Goal: Task Accomplishment & Management: Use online tool/utility

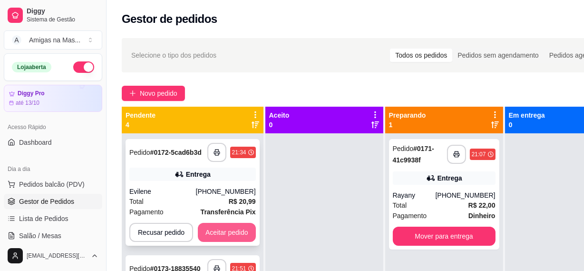
click at [236, 234] on button "Aceitar pedido" at bounding box center [227, 232] width 58 height 19
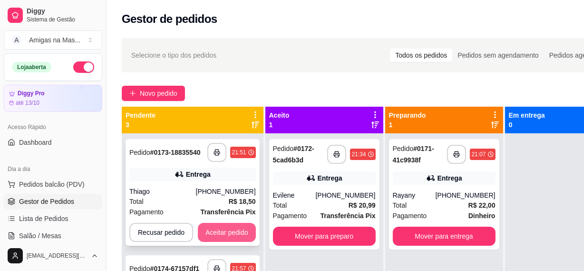
click at [233, 228] on button "Aceitar pedido" at bounding box center [227, 232] width 58 height 19
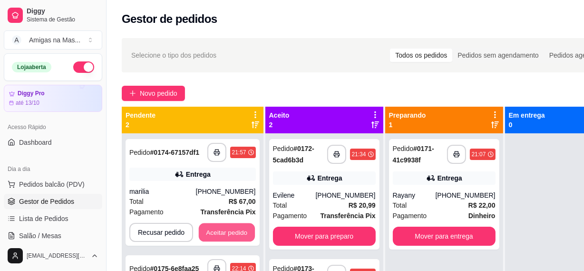
click at [233, 228] on button "Aceitar pedido" at bounding box center [227, 232] width 56 height 19
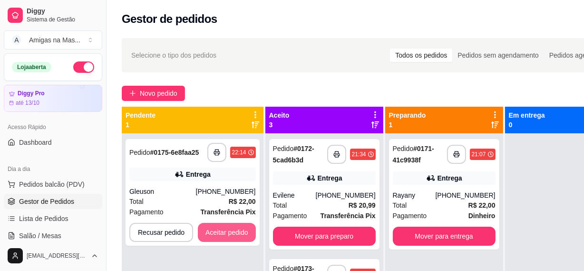
click at [233, 228] on button "Aceitar pedido" at bounding box center [227, 232] width 58 height 19
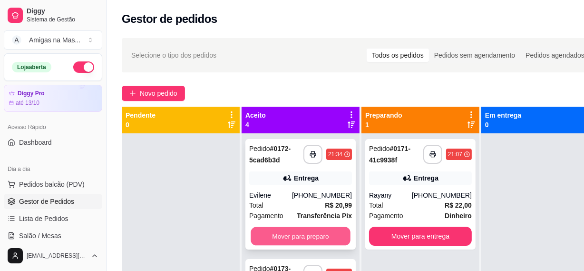
click at [290, 235] on button "Mover para preparo" at bounding box center [301, 236] width 100 height 19
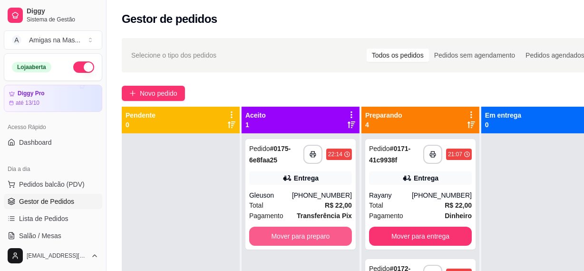
click at [290, 235] on button "Mover para preparo" at bounding box center [300, 235] width 103 height 19
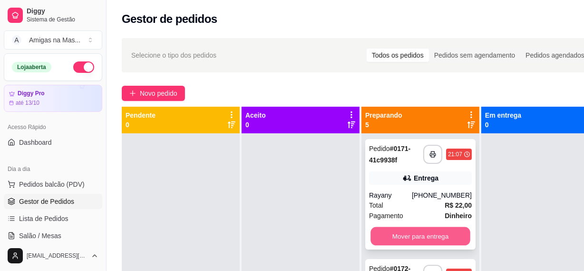
click at [410, 231] on button "Mover para entrega" at bounding box center [421, 236] width 100 height 19
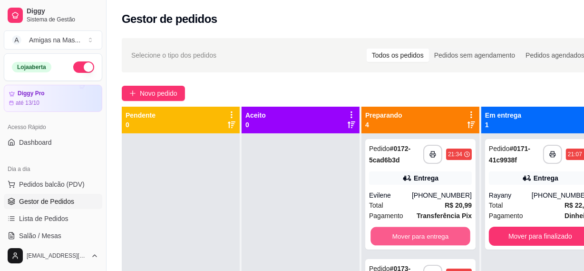
click at [410, 231] on button "Mover para entrega" at bounding box center [421, 236] width 100 height 19
click at [410, 231] on button "Mover para entrega" at bounding box center [420, 235] width 103 height 19
click at [410, 231] on button "Mover para entrega" at bounding box center [421, 236] width 100 height 19
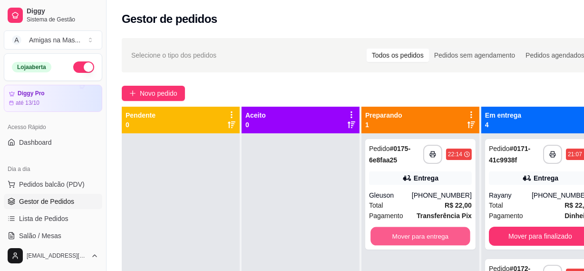
click at [410, 231] on button "Mover para entrega" at bounding box center [421, 236] width 100 height 19
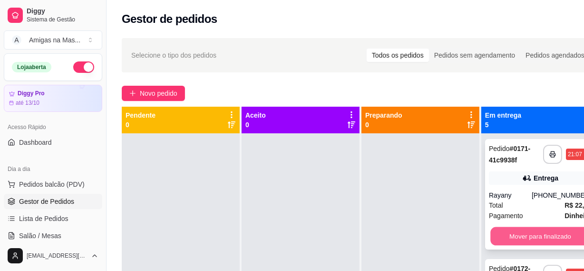
click at [517, 232] on button "Mover para finalizado" at bounding box center [540, 236] width 100 height 19
click at [517, 232] on button "Mover para finalizado" at bounding box center [540, 235] width 103 height 19
click at [517, 232] on button "Mover para finalizado" at bounding box center [540, 236] width 100 height 19
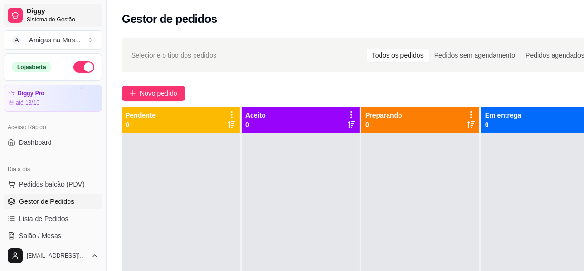
click at [50, 18] on span "Sistema de Gestão" at bounding box center [63, 20] width 72 height 8
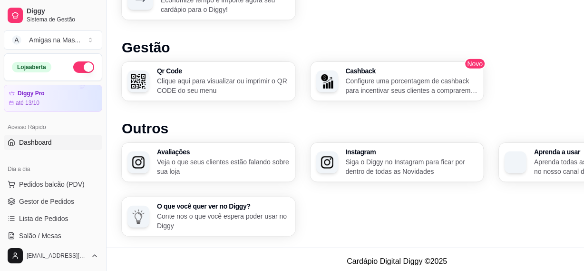
scroll to position [582, 0]
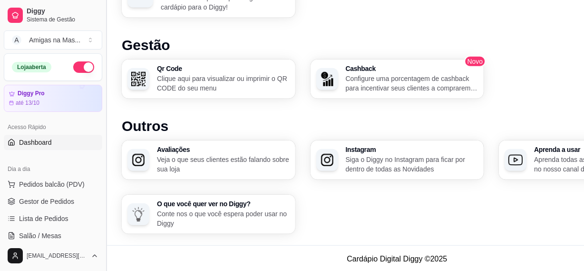
click at [102, 242] on button "Toggle Sidebar" at bounding box center [106, 135] width 8 height 271
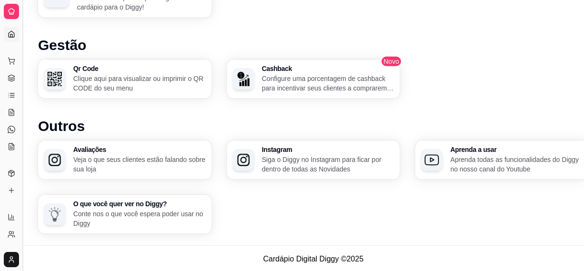
click at [21, 214] on button "Toggle Sidebar" at bounding box center [23, 135] width 8 height 271
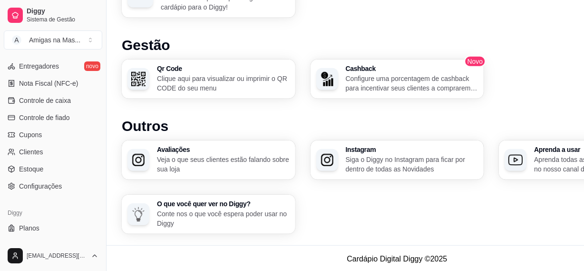
scroll to position [406, 0]
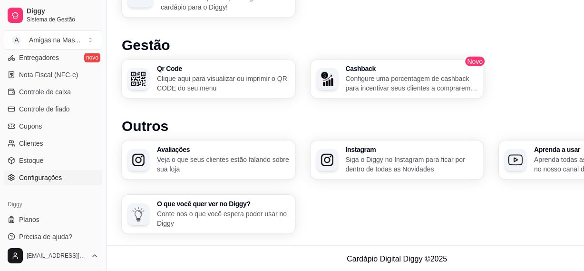
click at [49, 181] on span "Configurações" at bounding box center [40, 178] width 43 height 10
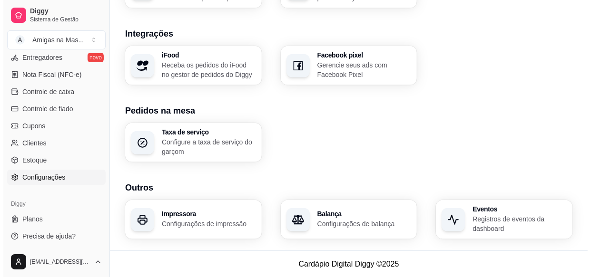
scroll to position [404, 0]
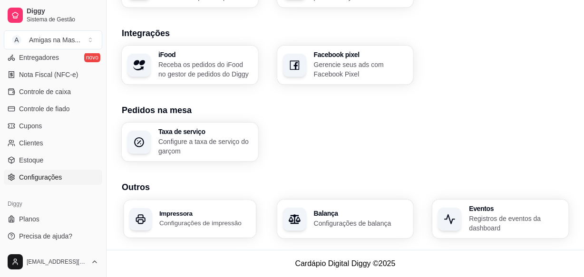
click at [203, 224] on p "Configurações de impressão" at bounding box center [204, 223] width 91 height 9
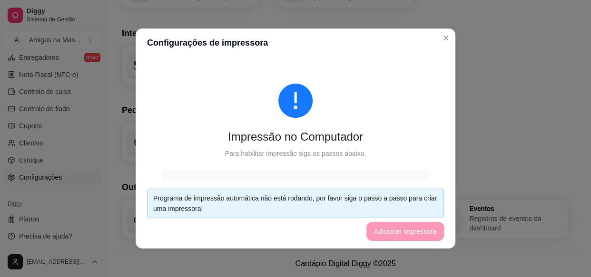
click at [396, 230] on footer "Programa de impressão automática não está rodando, por favor siga o passo a pas…" at bounding box center [296, 215] width 320 height 68
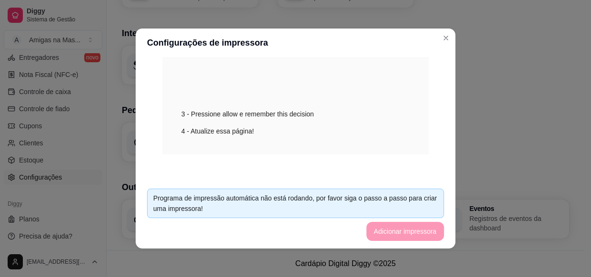
click at [416, 235] on footer "Programa de impressão automática não está rodando, por favor siga o passo a pas…" at bounding box center [296, 215] width 320 height 68
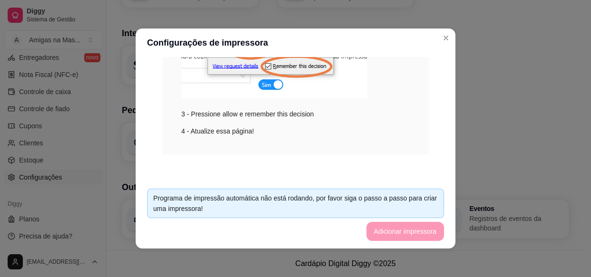
click at [416, 235] on footer "Programa de impressão automática não está rodando, por favor siga o passo a pas…" at bounding box center [296, 215] width 320 height 68
click at [440, 37] on h3 "Integrações" at bounding box center [345, 33] width 447 height 13
click at [287, 60] on section "Integrações iFood Receba os pedidos do iFood no gestor de pedidos do Diggy Face…" at bounding box center [345, 56] width 447 height 58
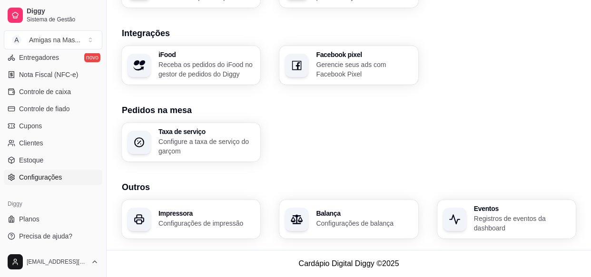
click at [190, 230] on div "Impressora Configurações de impressão" at bounding box center [191, 219] width 138 height 39
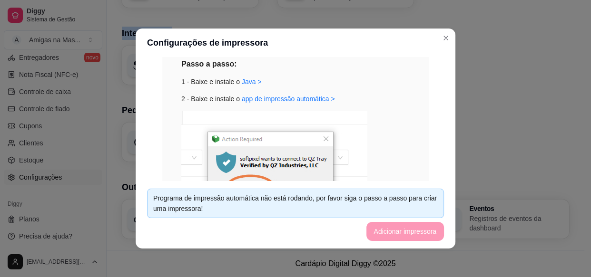
scroll to position [156, 0]
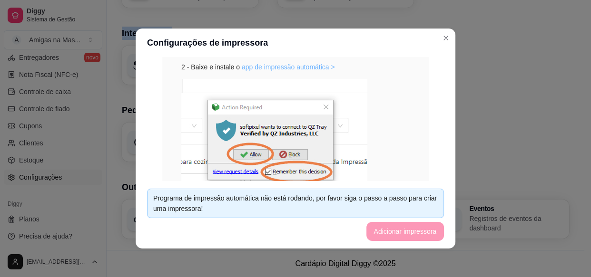
click at [285, 67] on link "app de impressão automática >" at bounding box center [288, 67] width 93 height 8
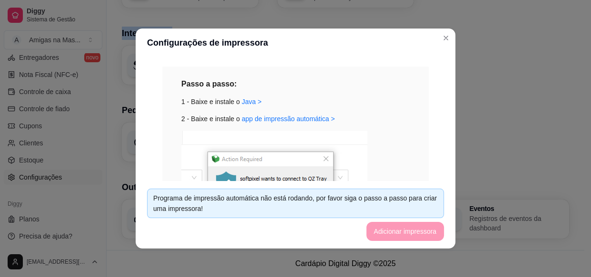
scroll to position [121, 0]
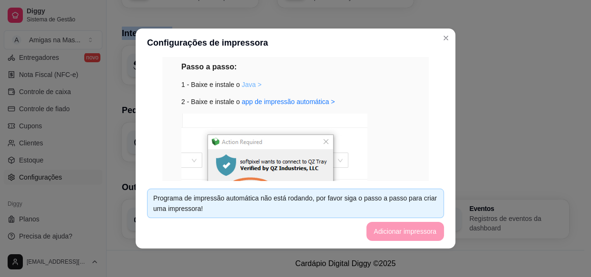
click at [244, 83] on link "Java >" at bounding box center [252, 85] width 20 height 8
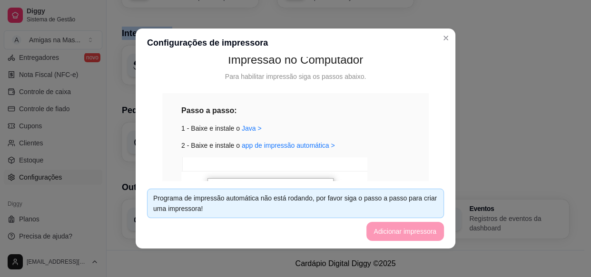
scroll to position [69, 0]
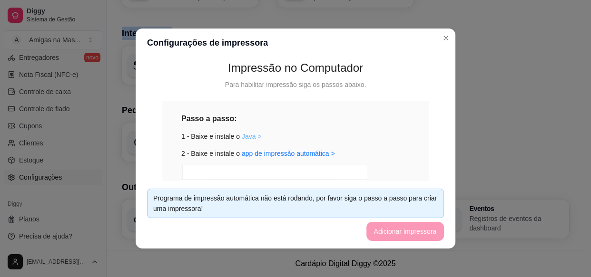
click at [244, 138] on link "Java >" at bounding box center [252, 137] width 20 height 8
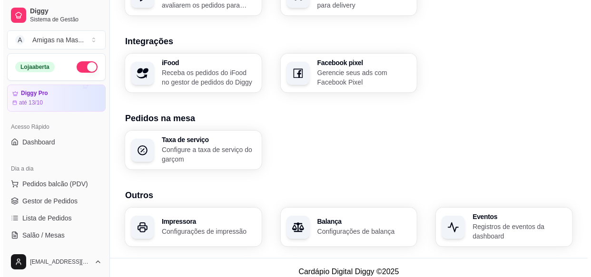
scroll to position [404, 0]
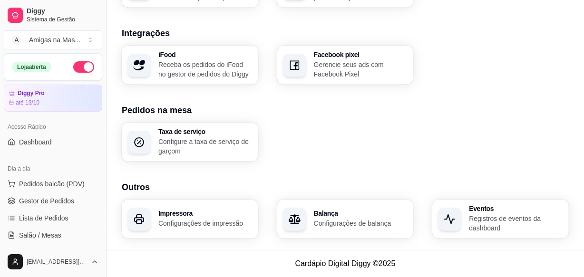
click at [218, 220] on p "Configurações de impressão" at bounding box center [205, 224] width 94 height 10
click at [184, 217] on h3 "Impressora" at bounding box center [205, 213] width 94 height 7
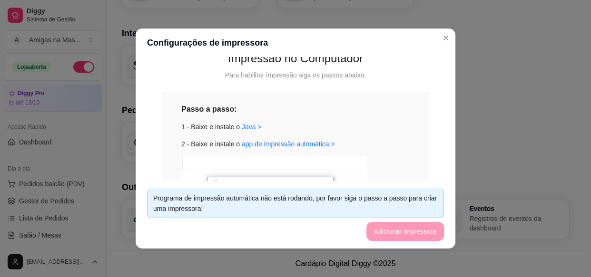
scroll to position [86, 0]
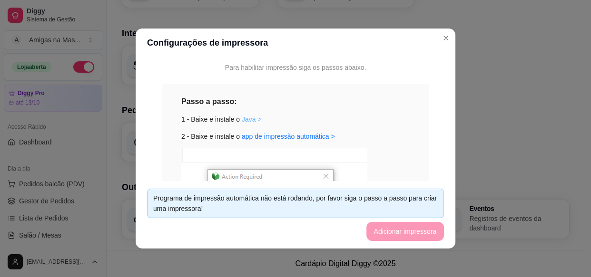
click at [242, 118] on link "Java >" at bounding box center [252, 120] width 20 height 8
